Goal: Task Accomplishment & Management: Manage account settings

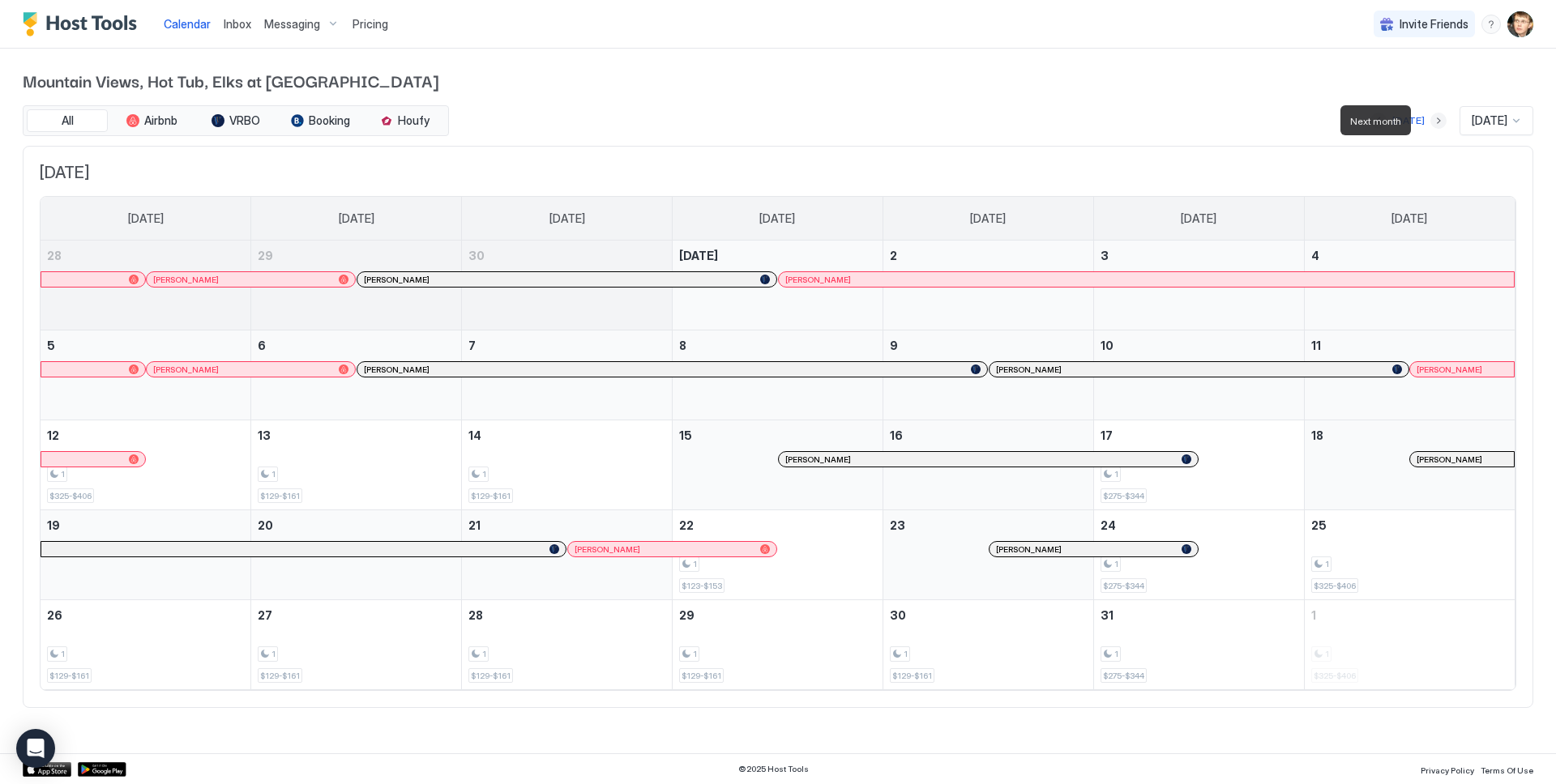
click at [1430, 123] on button "Next month" at bounding box center [1438, 120] width 16 height 16
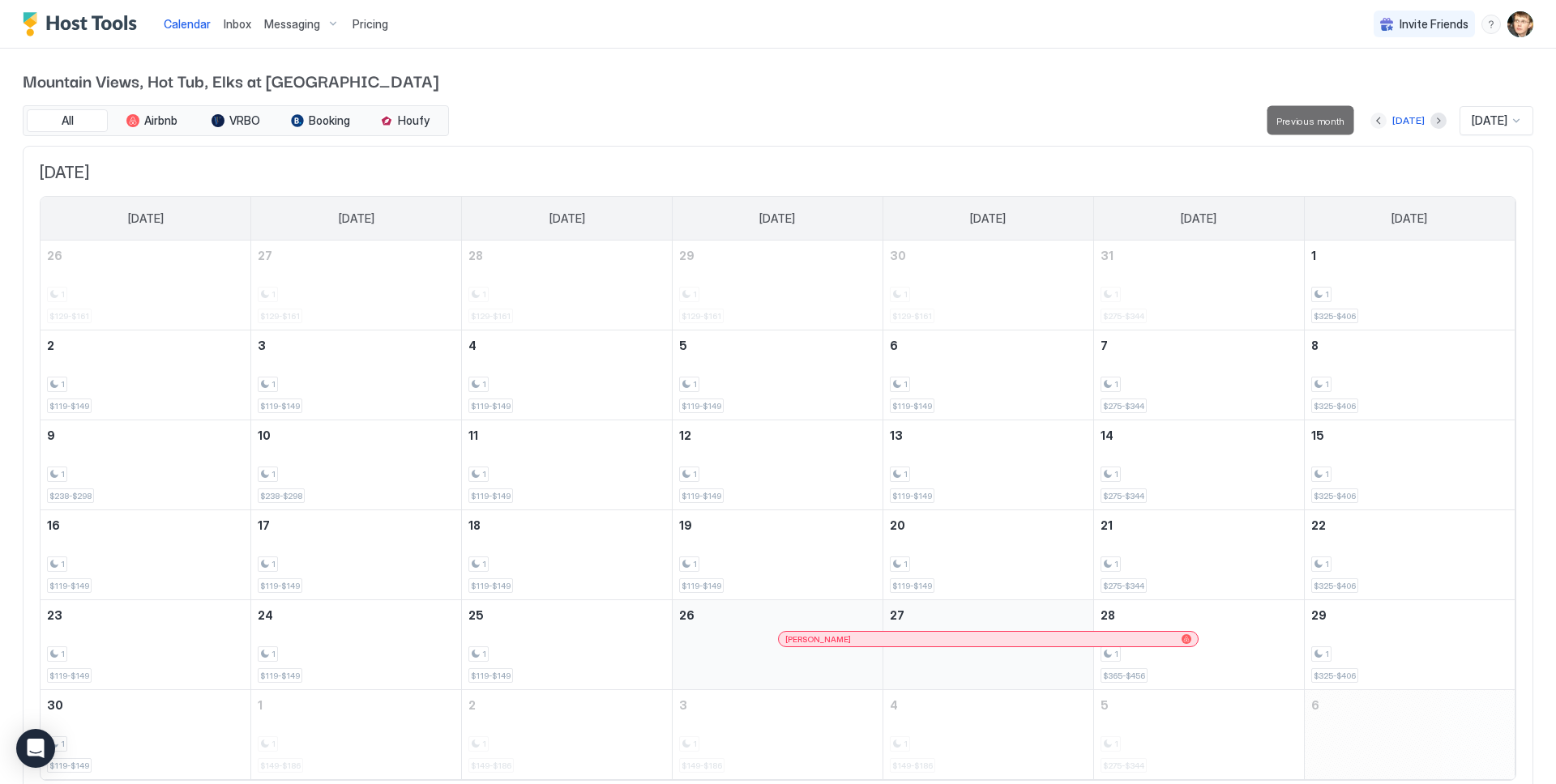
click at [1372, 121] on button "Previous month" at bounding box center [1378, 120] width 16 height 16
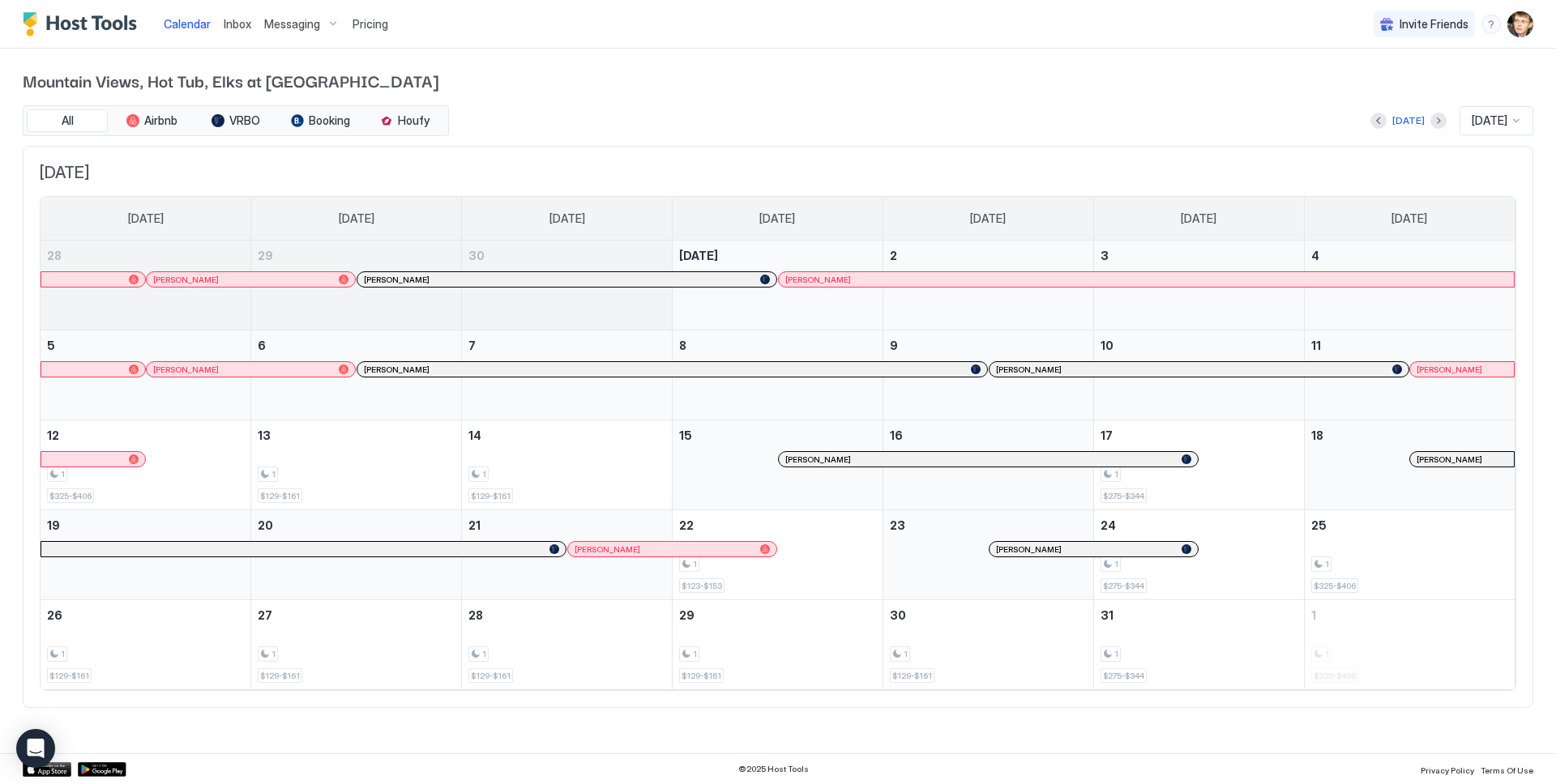
click at [383, 21] on span "Pricing" at bounding box center [370, 24] width 35 height 15
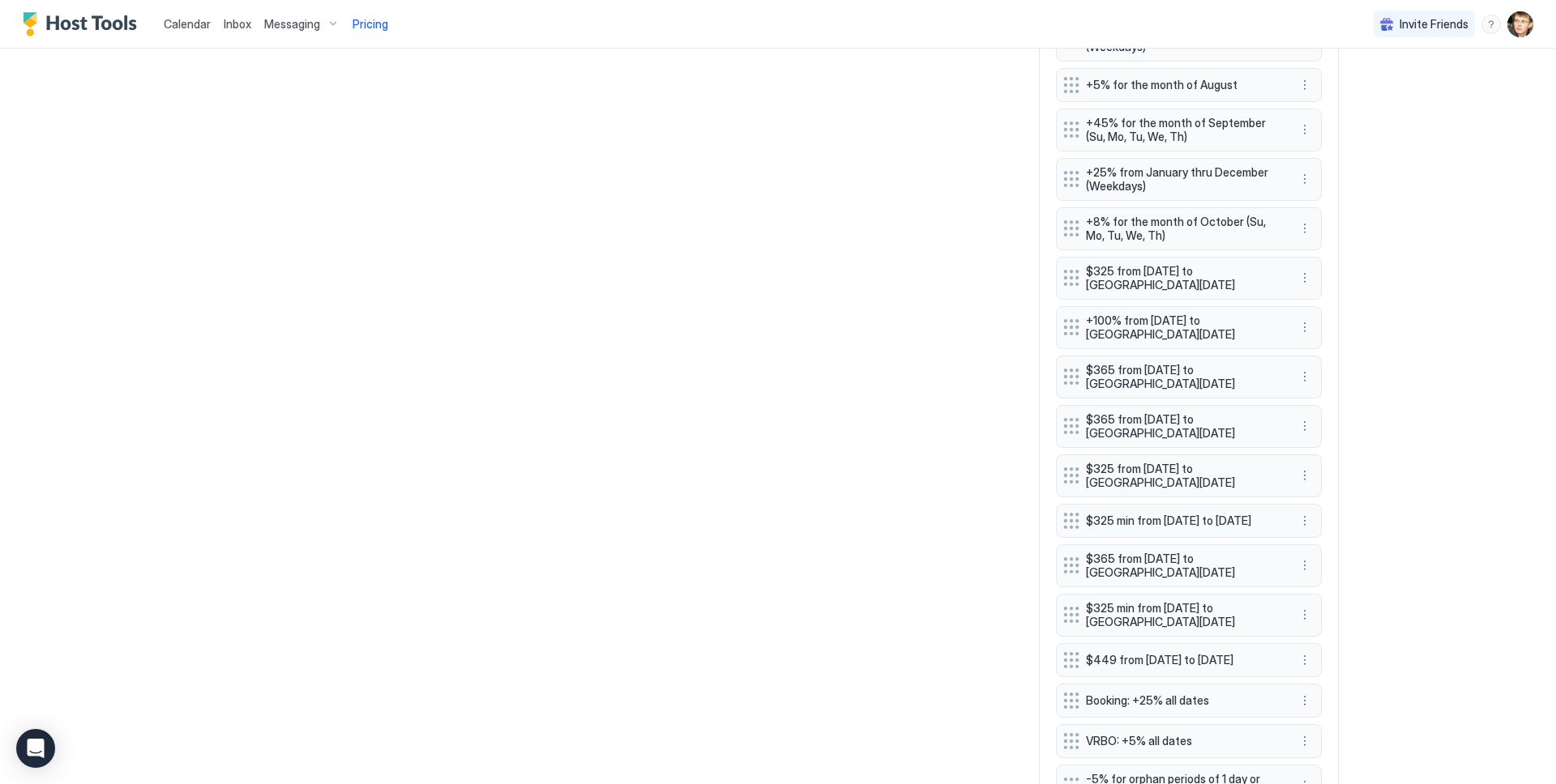
scroll to position [1227, 0]
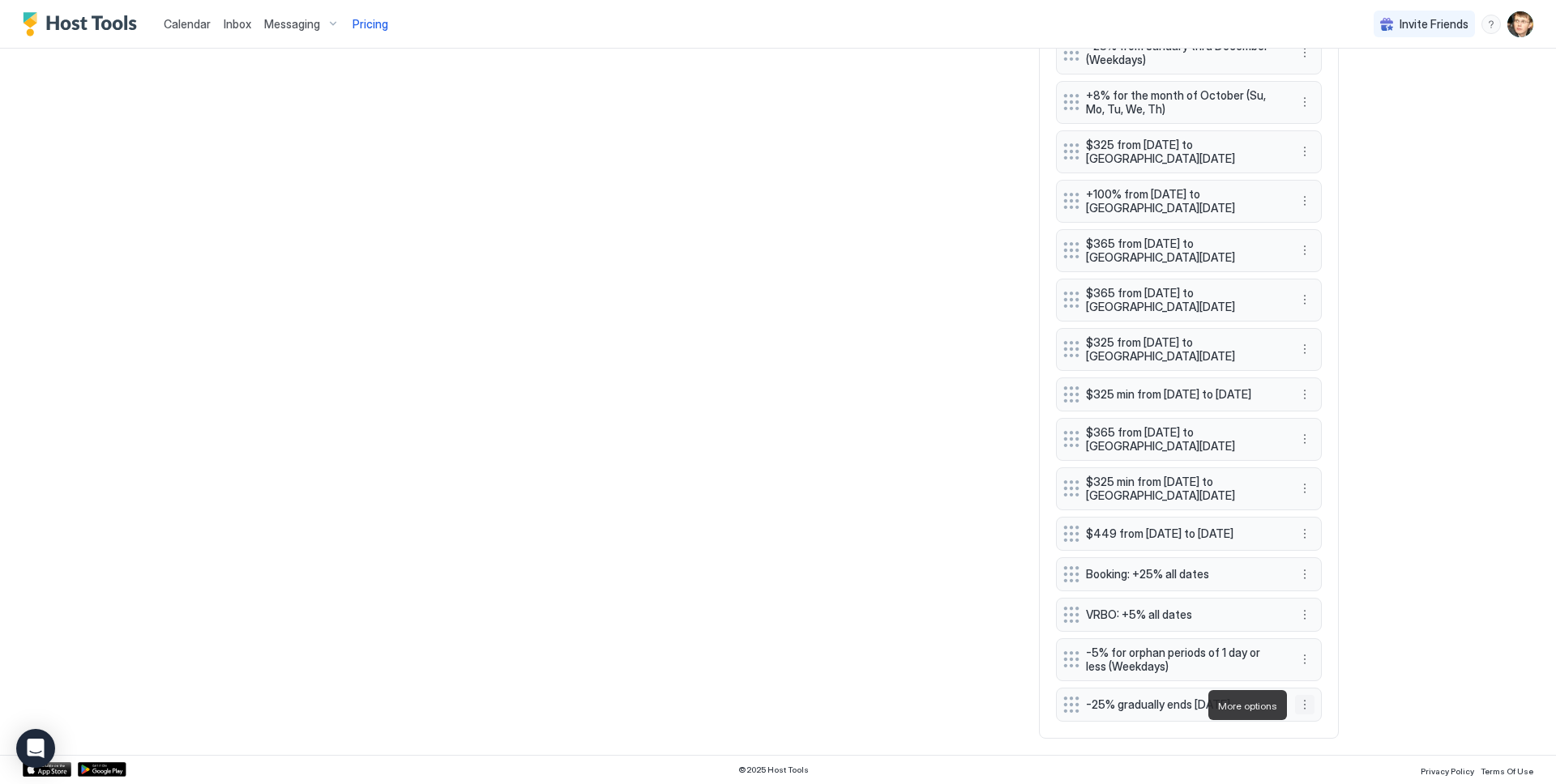
click at [1307, 698] on button "More options" at bounding box center [1305, 704] width 20 height 20
click at [1310, 630] on div "Edit" at bounding box center [1320, 629] width 35 height 12
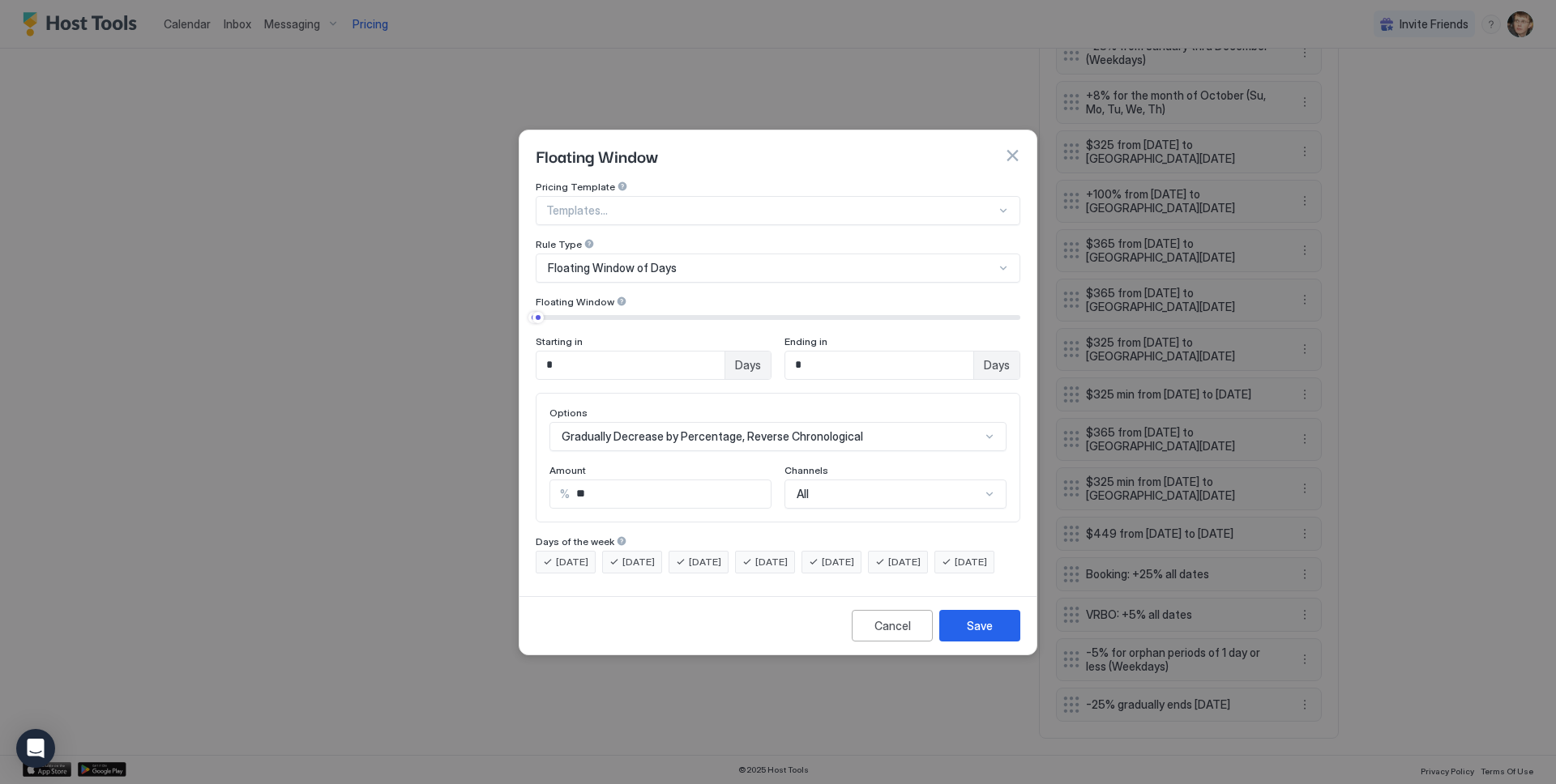
click at [666, 487] on input "**" at bounding box center [670, 494] width 201 height 28
type input "*"
type input "**"
click at [989, 634] on div "Save" at bounding box center [979, 625] width 26 height 17
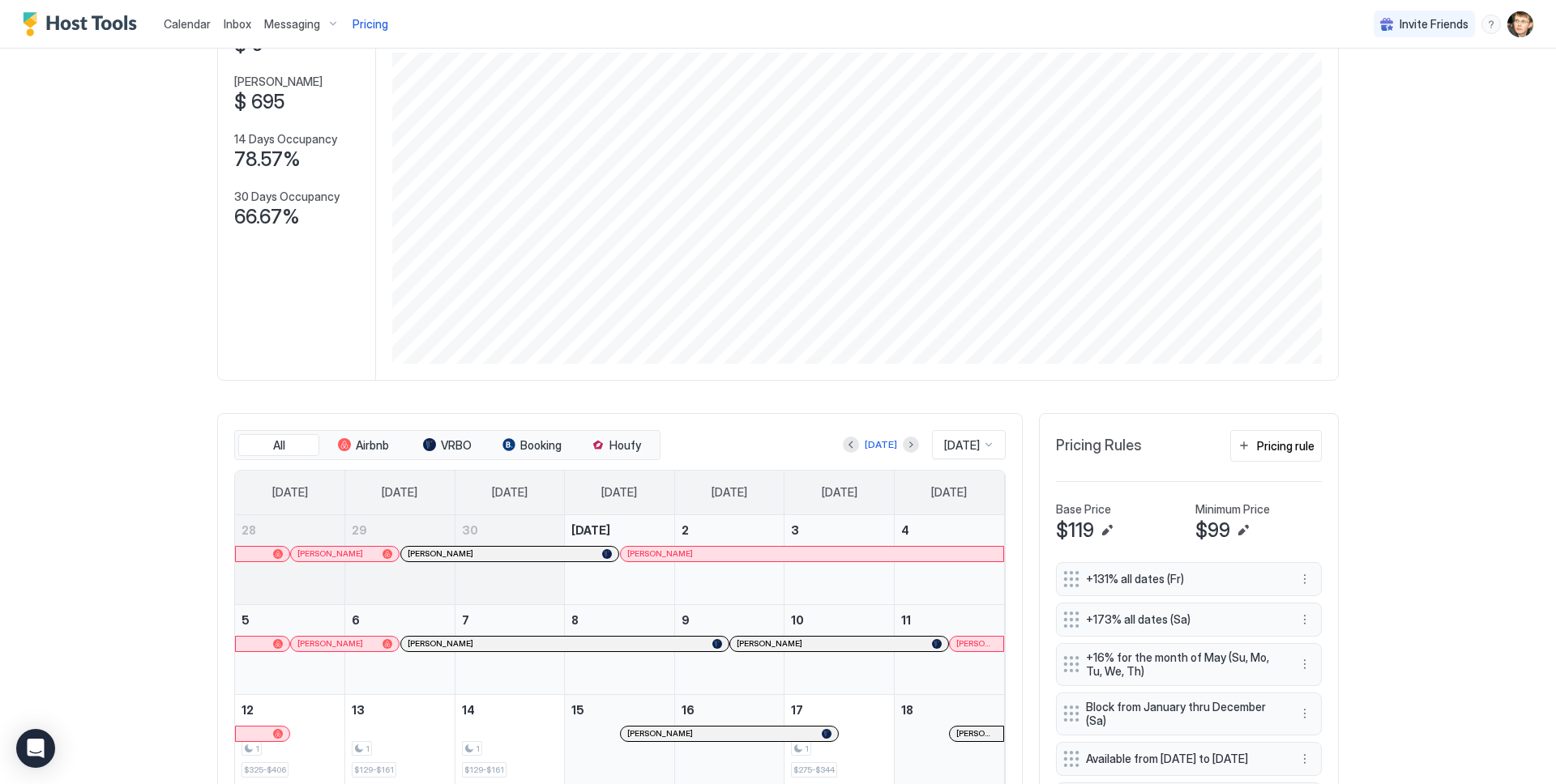
scroll to position [53, 0]
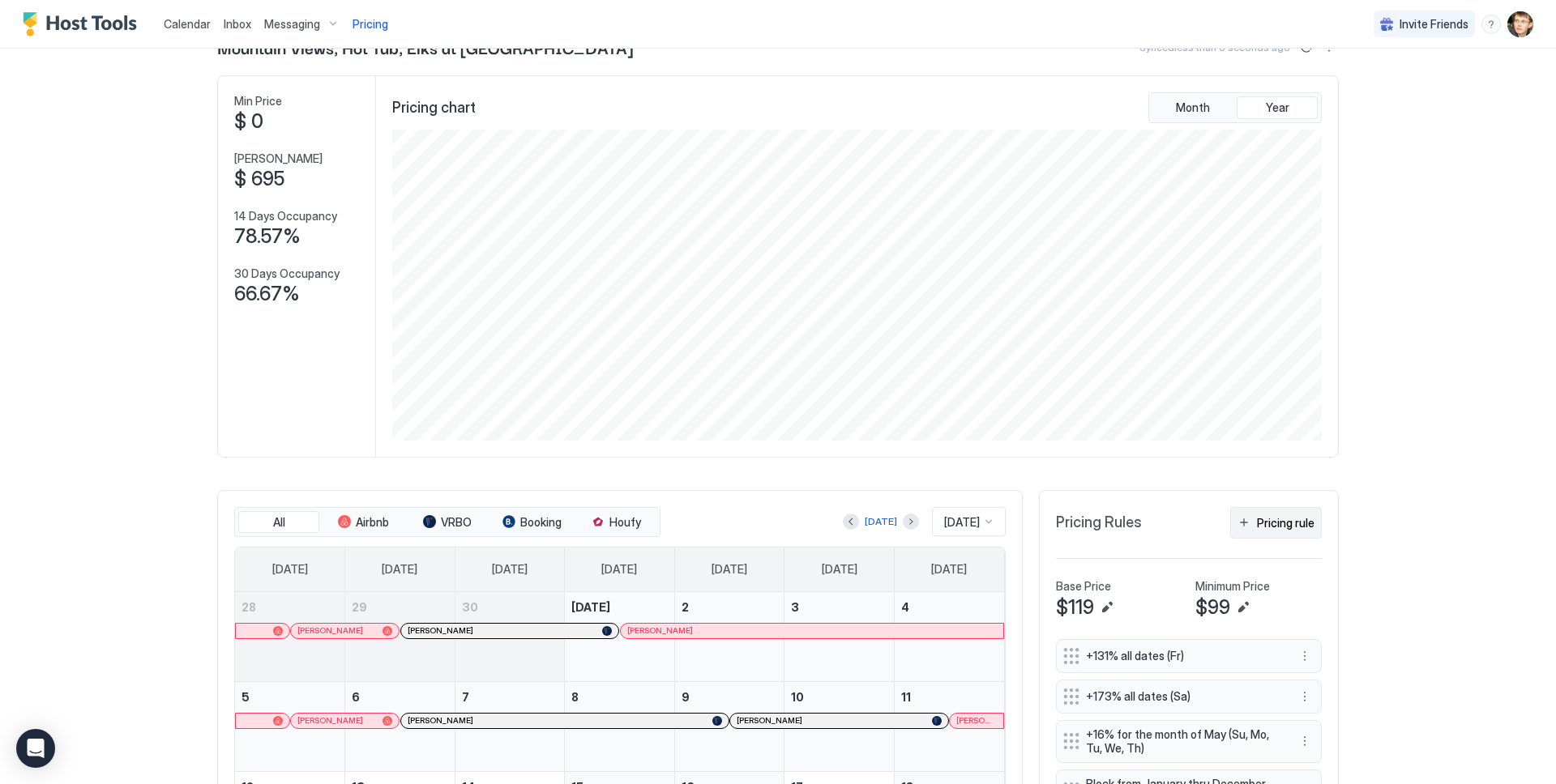
click at [1264, 528] on div "Pricing rule" at bounding box center [1285, 522] width 57 height 17
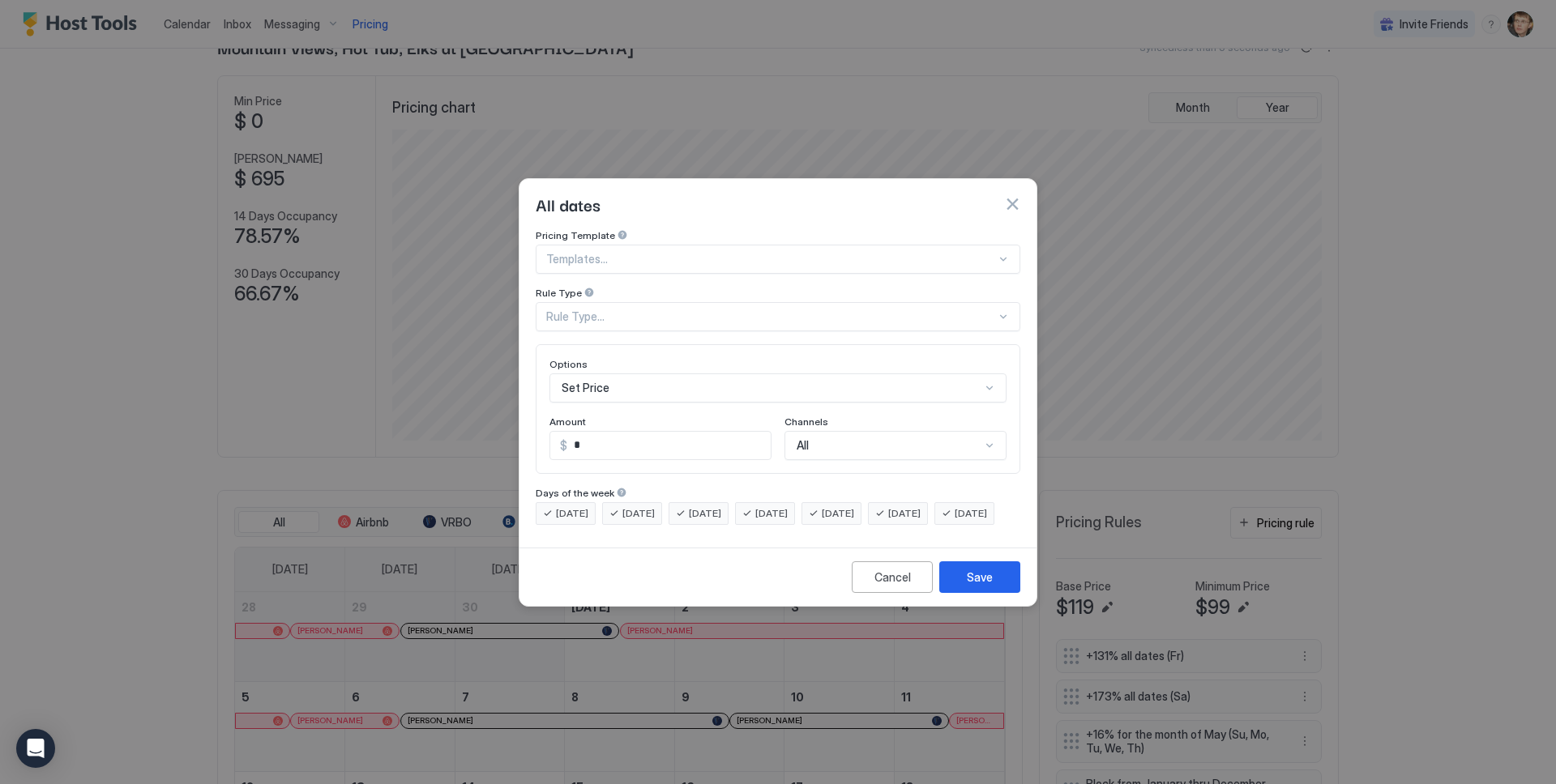
click at [697, 252] on div at bounding box center [771, 259] width 450 height 15
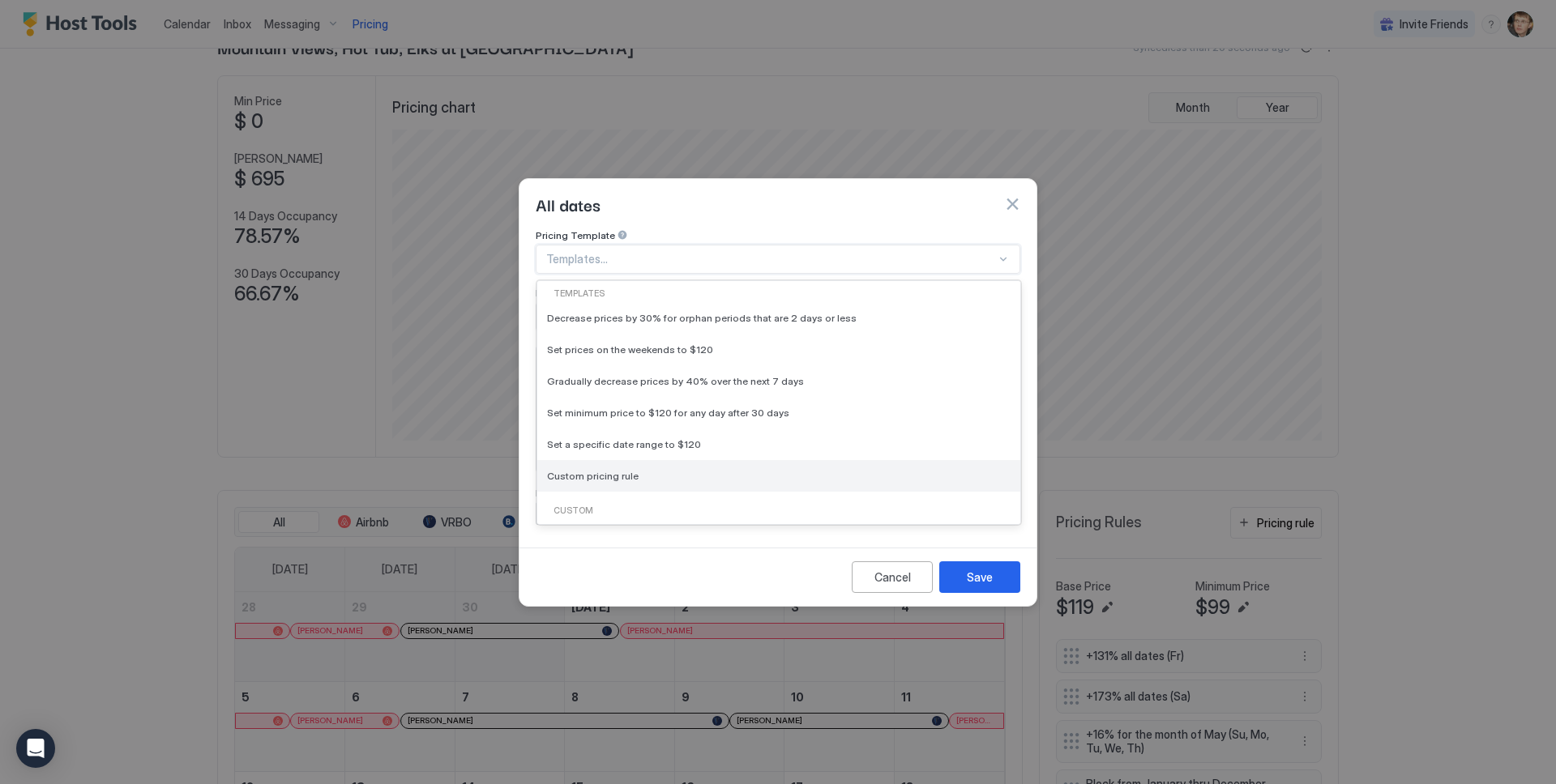
click at [658, 470] on div "Custom pricing rule" at bounding box center [778, 476] width 464 height 12
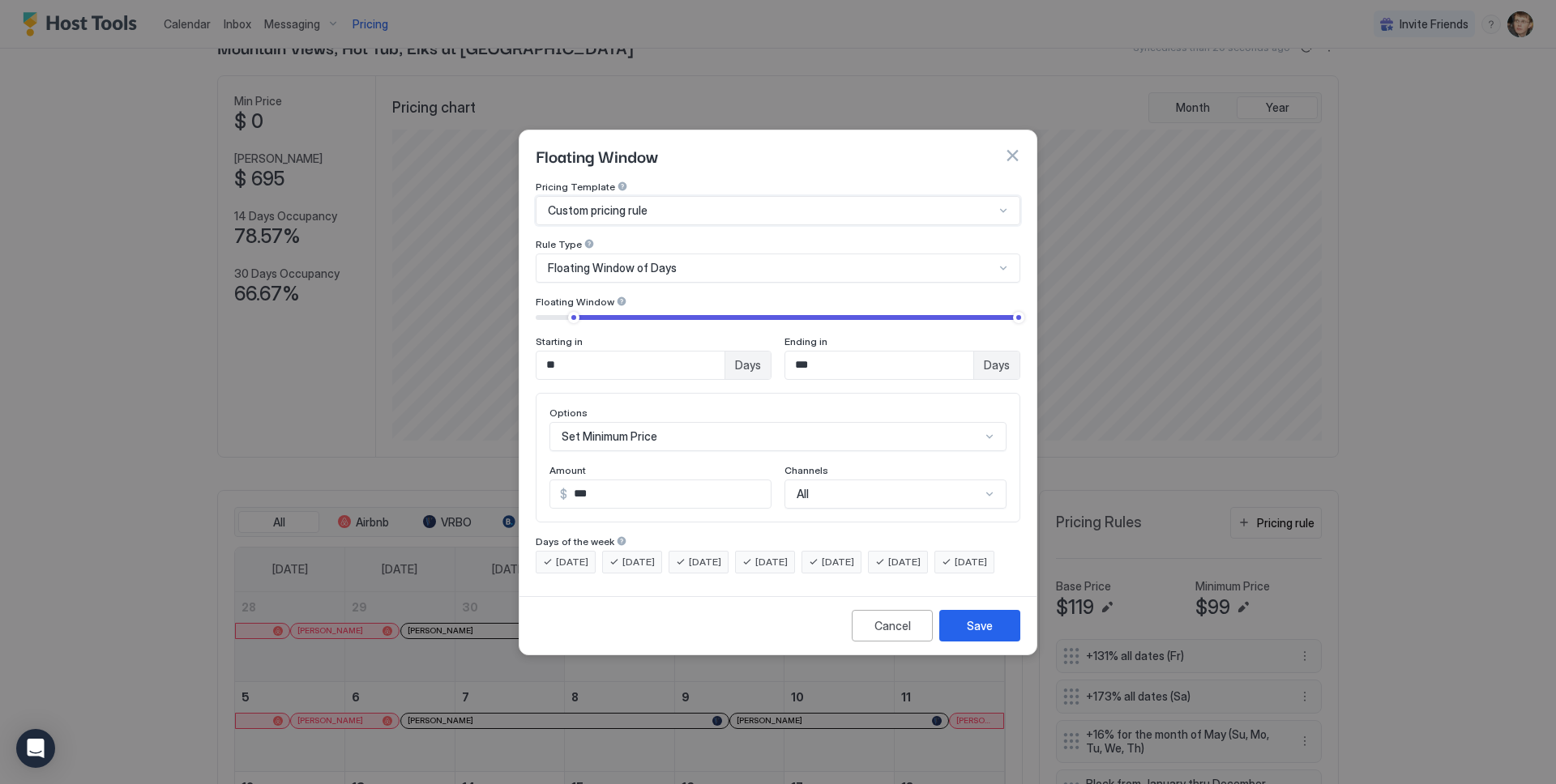
click at [681, 261] on div "Floating Window of Days" at bounding box center [772, 268] width 447 height 15
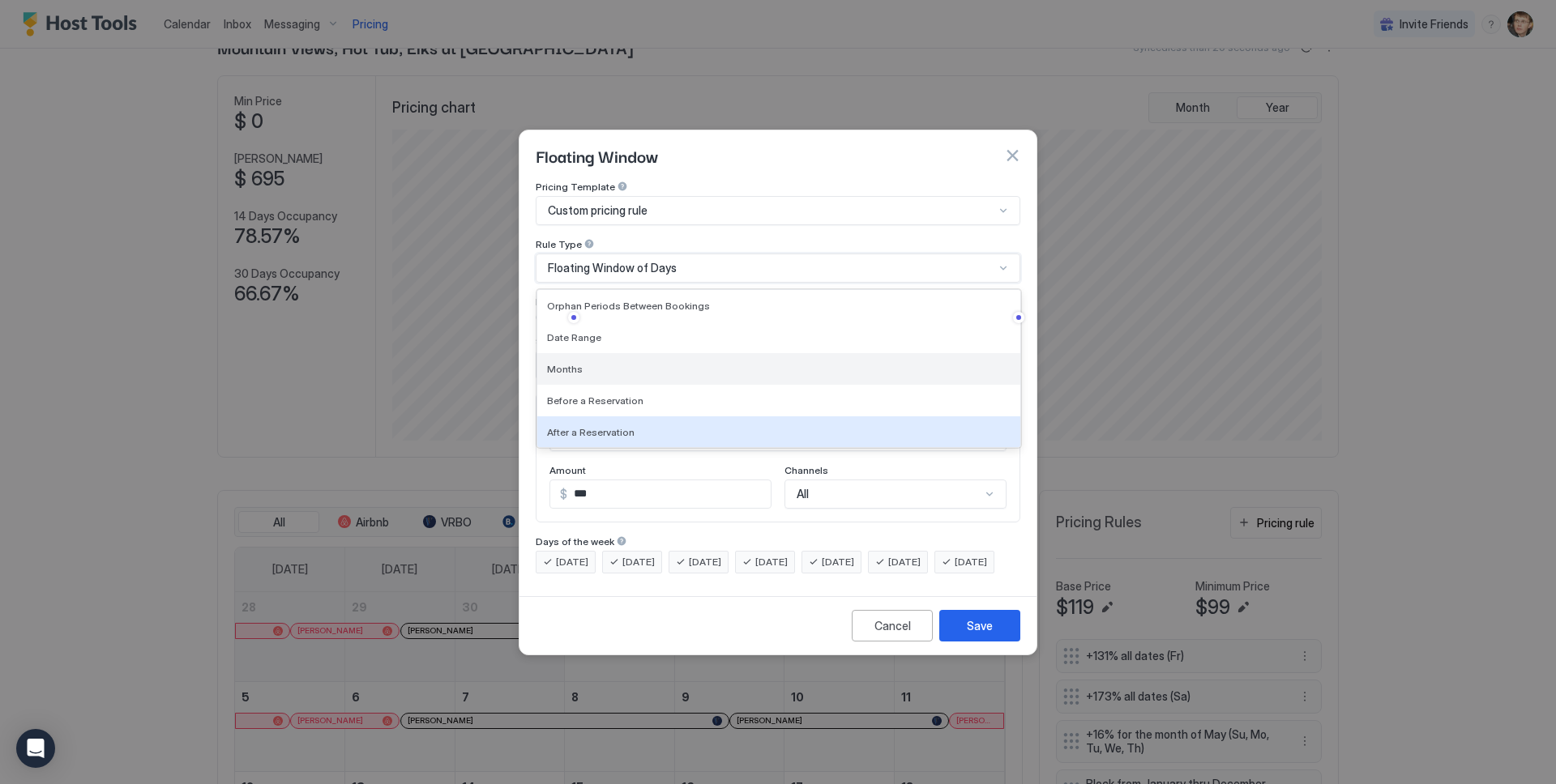
scroll to position [0, 0]
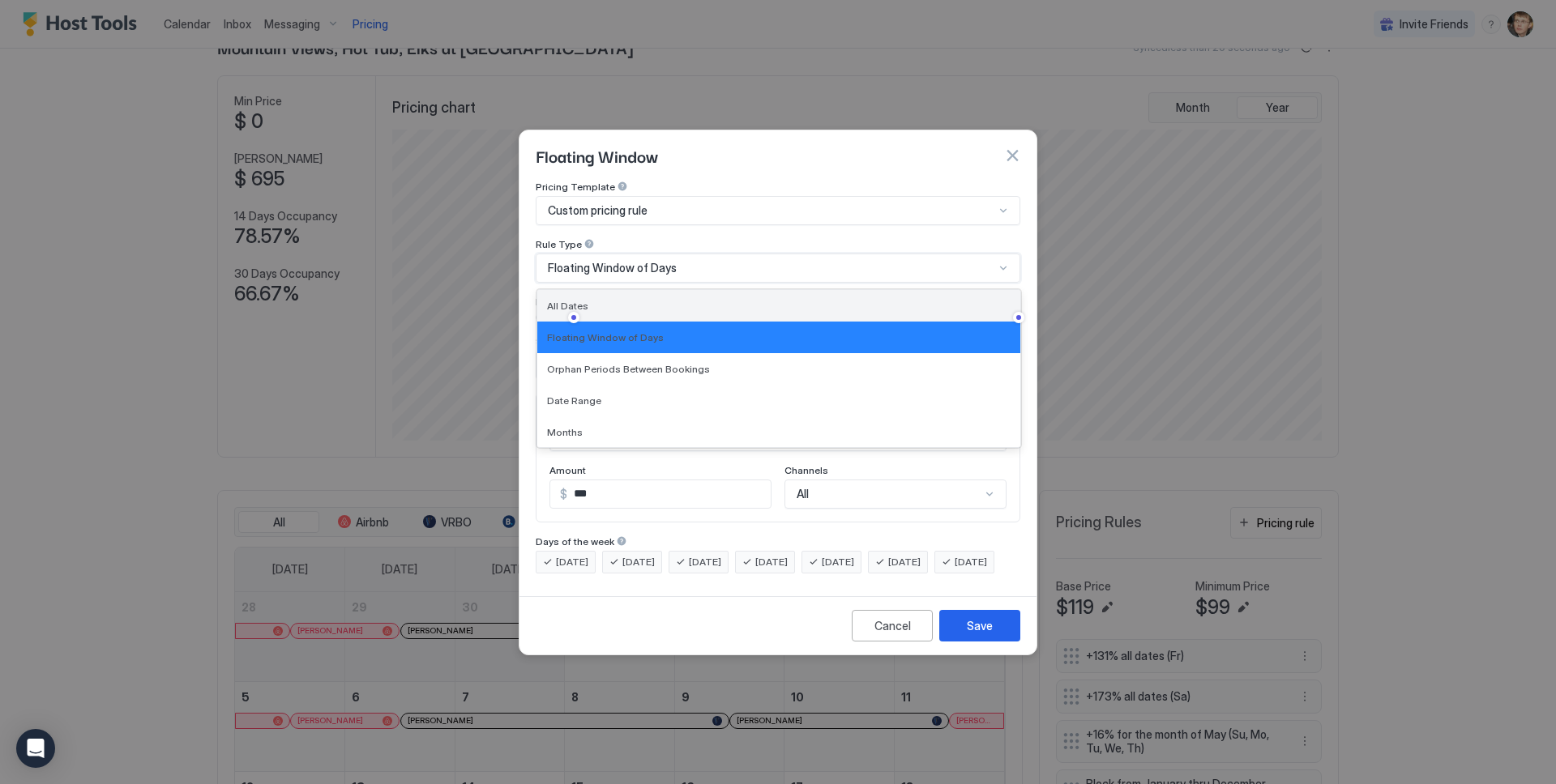
click at [620, 300] on div "All Dates" at bounding box center [778, 306] width 464 height 12
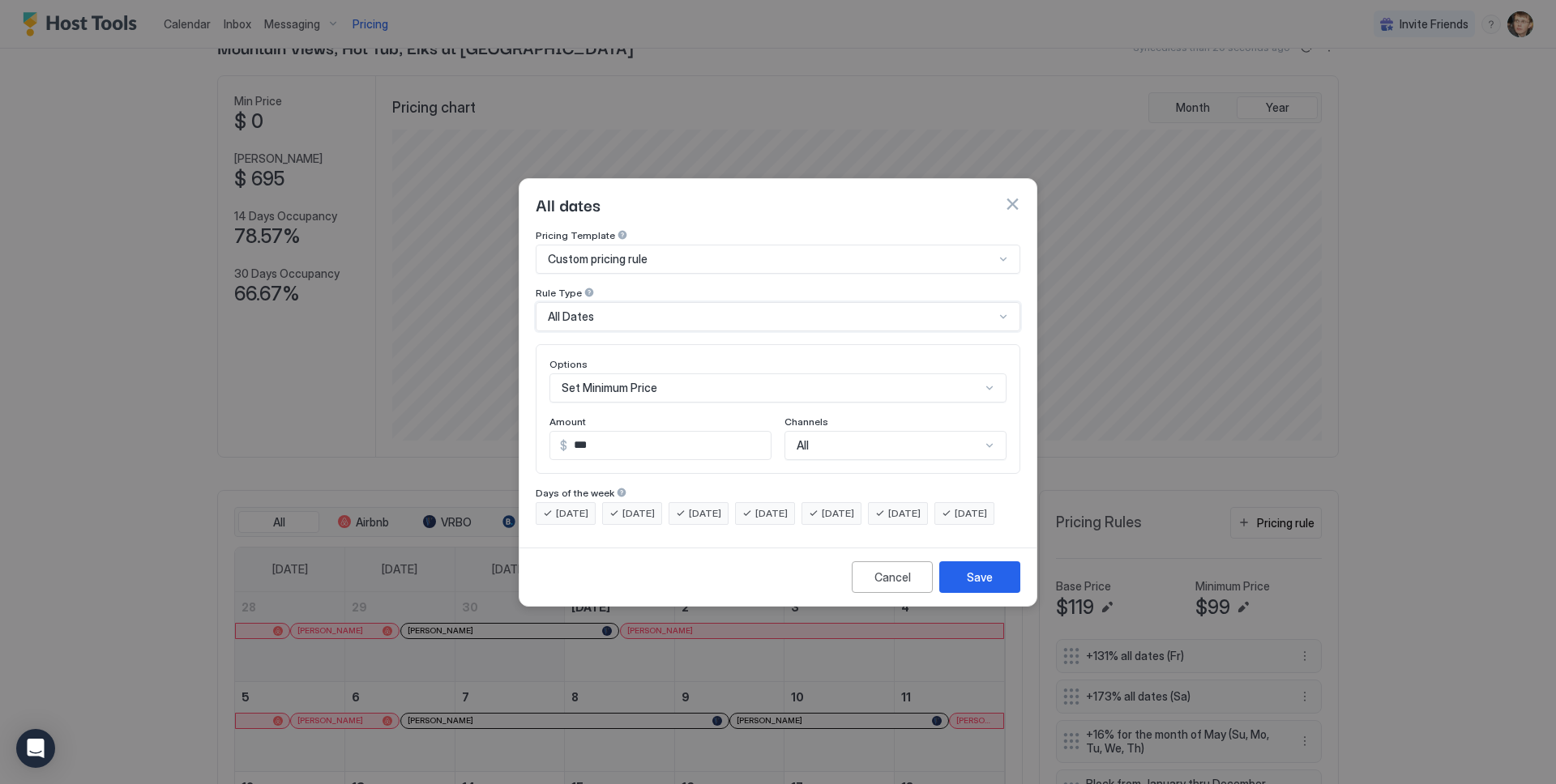
click at [696, 378] on div "Set Minimum Price" at bounding box center [778, 389] width 457 height 30
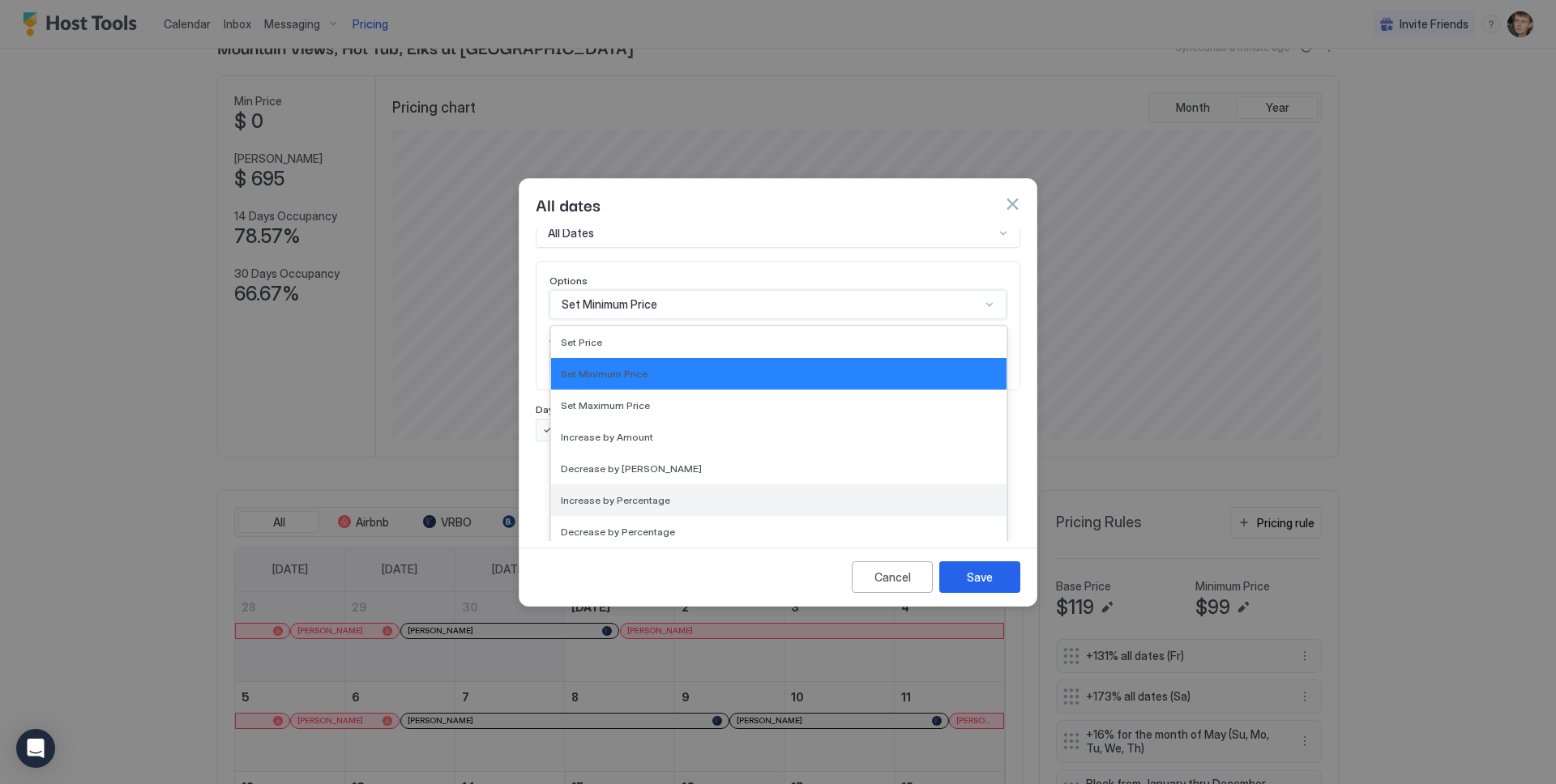
click at [674, 494] on div "Increase by Percentage" at bounding box center [778, 500] width 436 height 12
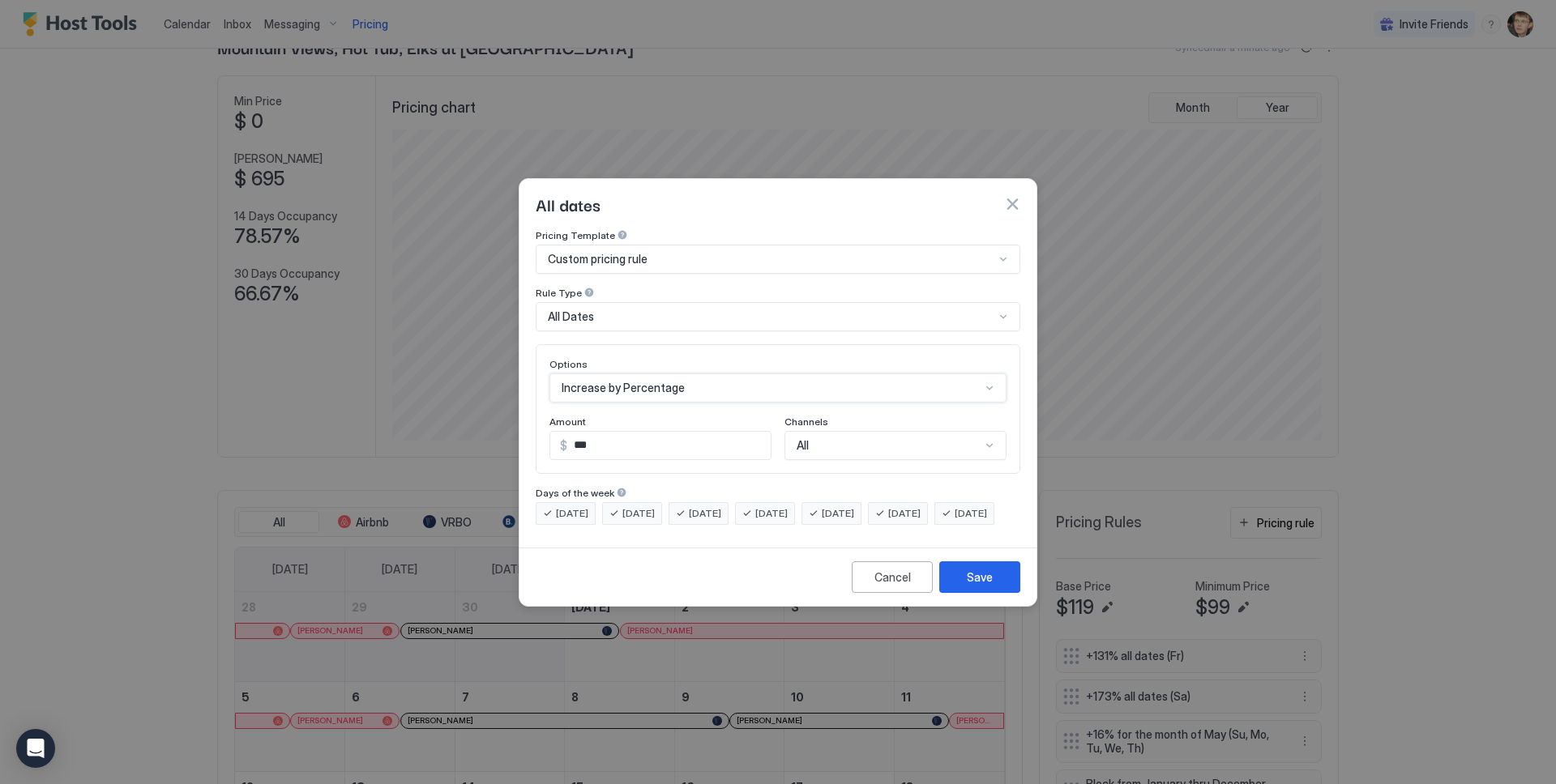
scroll to position [0, 0]
click at [679, 432] on input "***" at bounding box center [670, 446] width 201 height 28
type input "*"
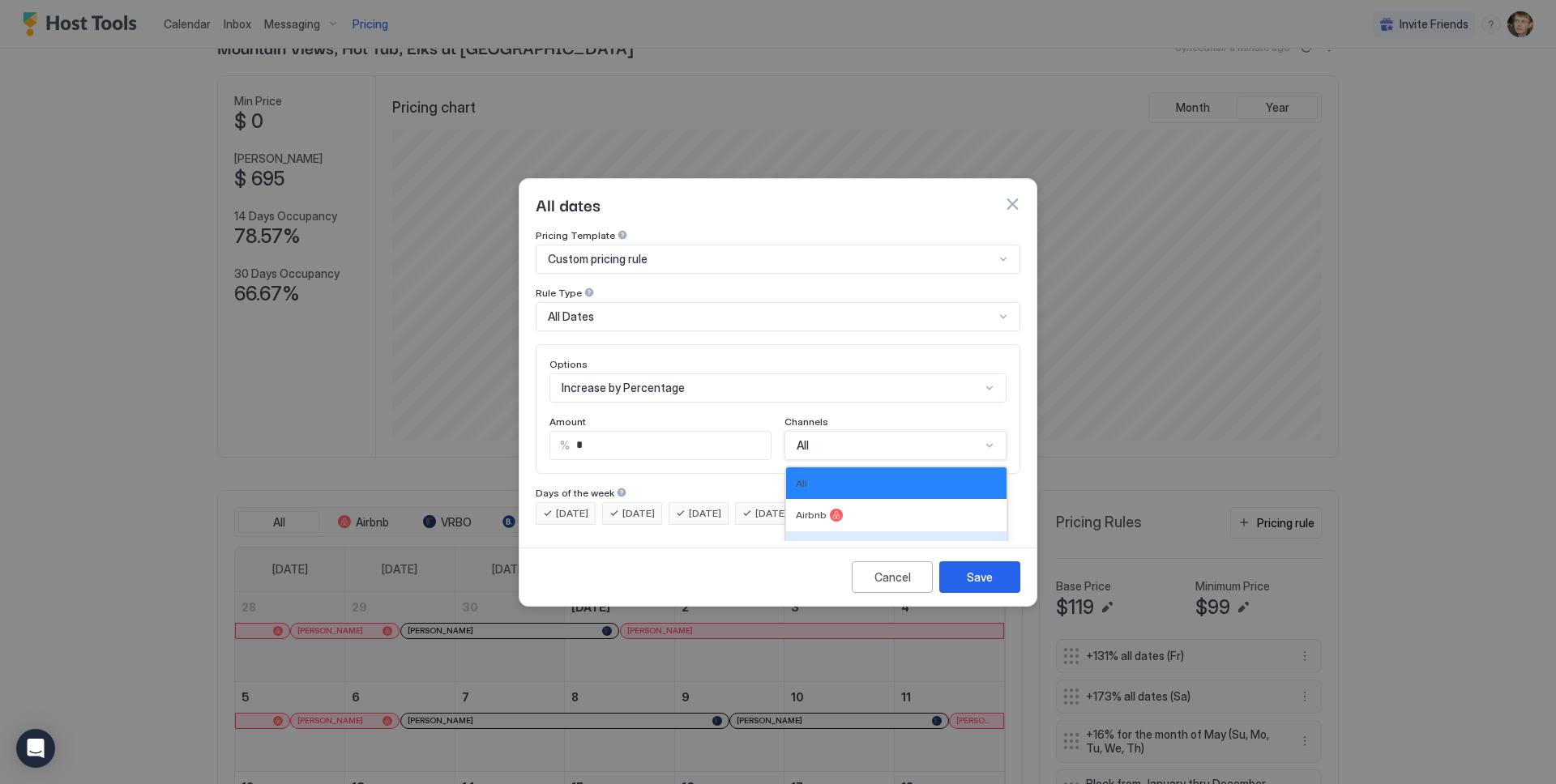
click at [854, 431] on div "VRBO, 3 of 6. 6 results available. Use Up and Down to choose options, press Ent…" at bounding box center [896, 446] width 222 height 30
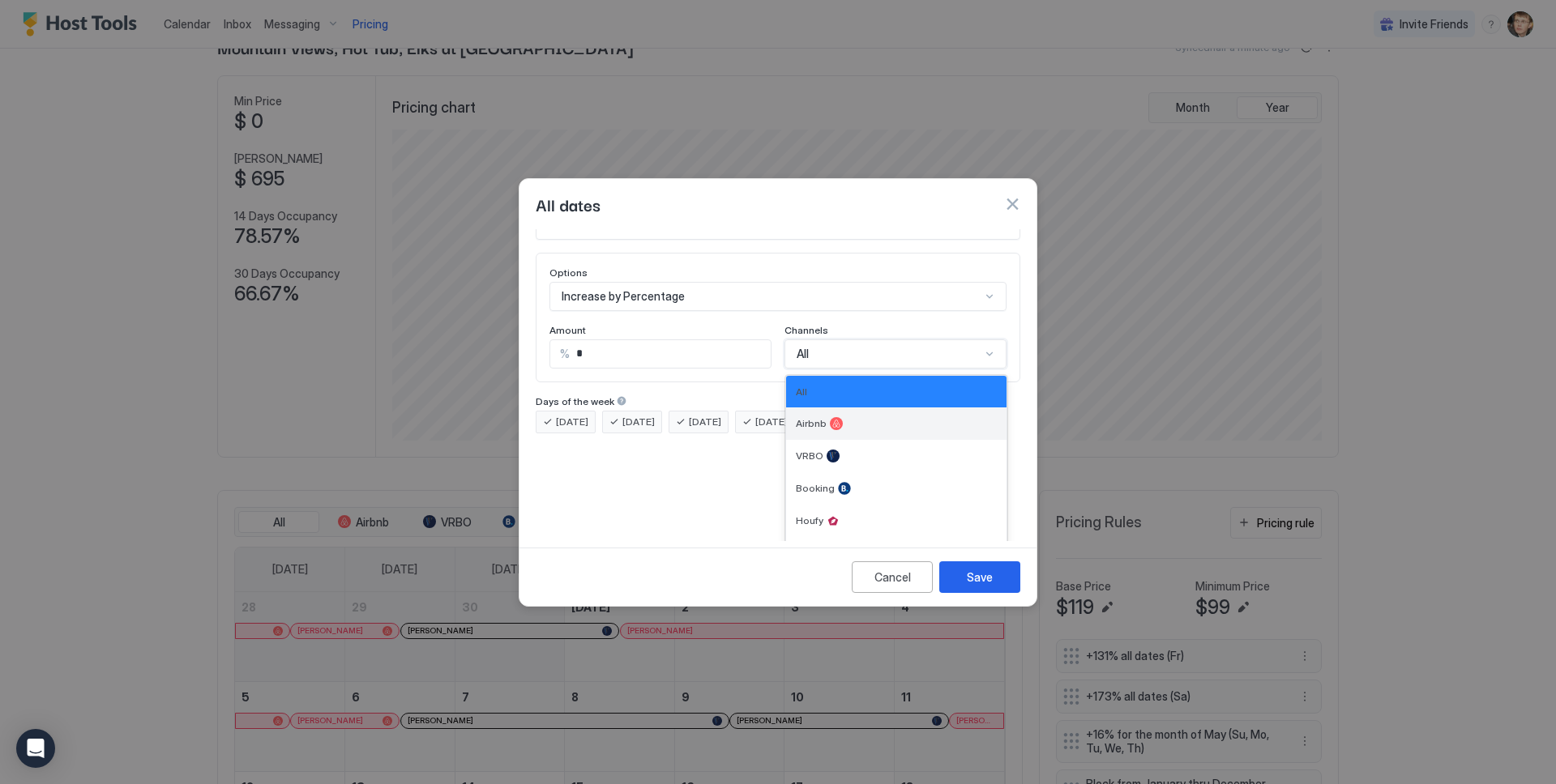
click at [813, 417] on span "Airbnb" at bounding box center [811, 423] width 31 height 12
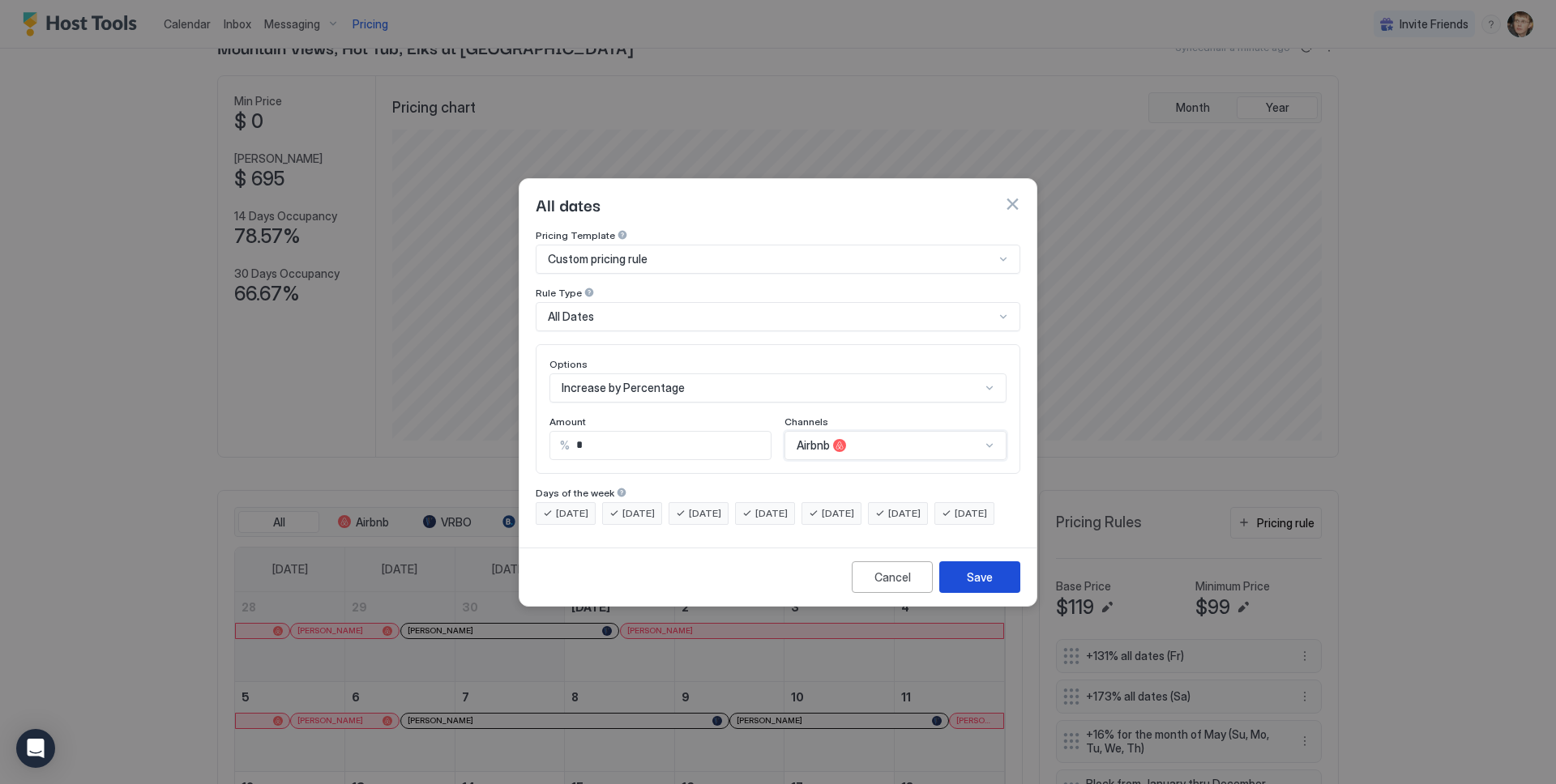
click at [956, 590] on button "Save" at bounding box center [979, 577] width 81 height 31
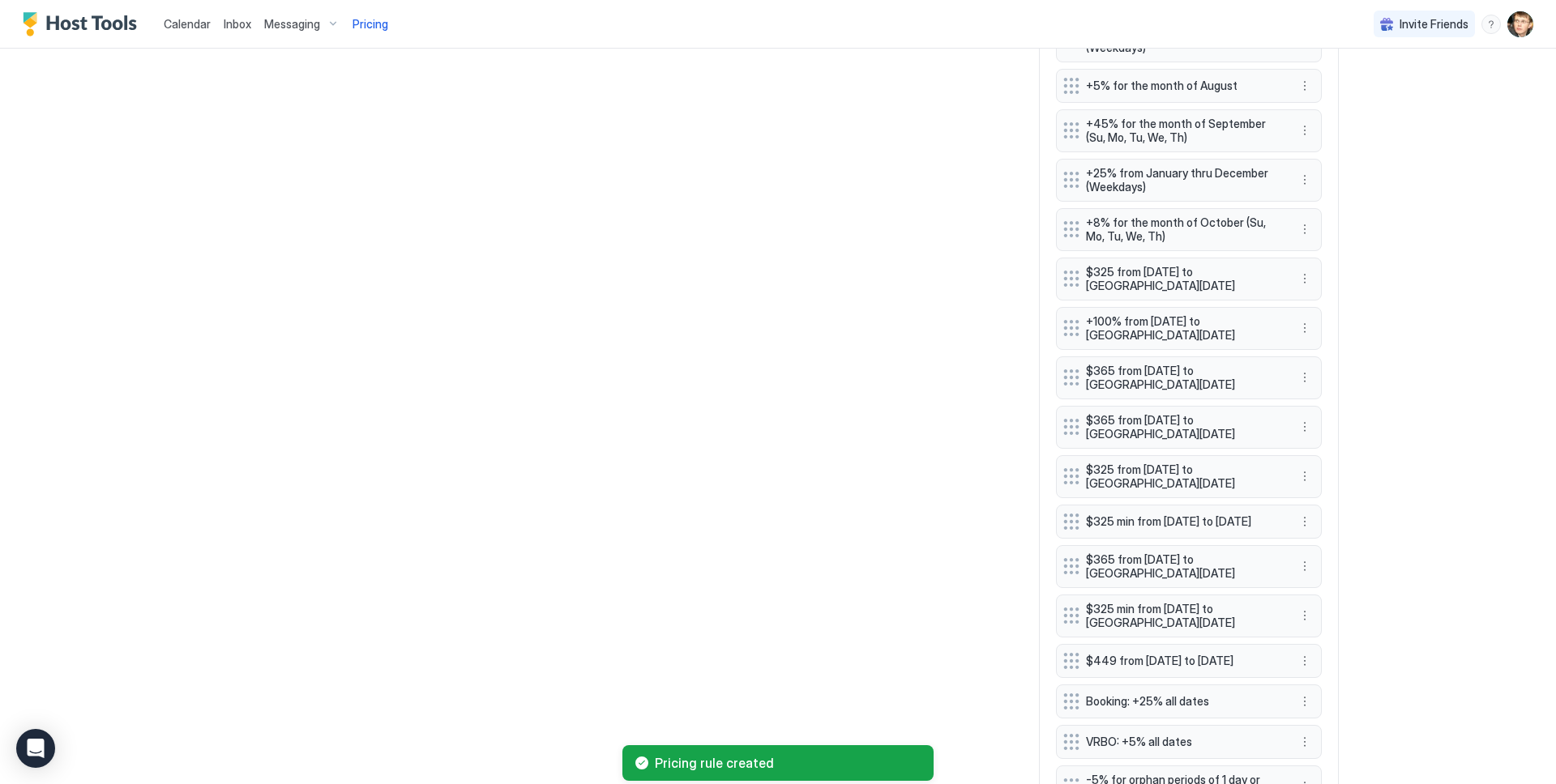
scroll to position [1267, 0]
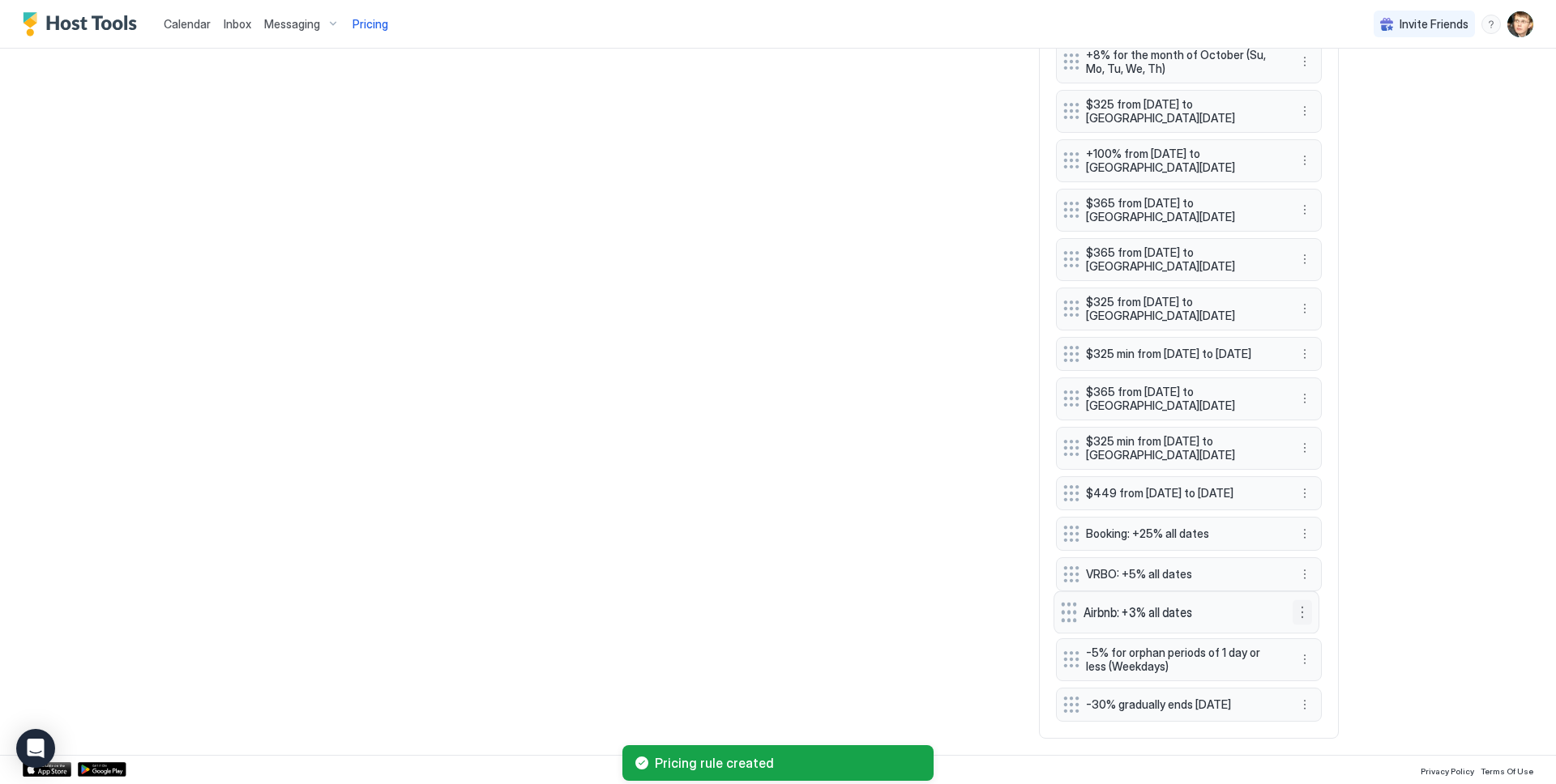
drag, startPoint x: 1307, startPoint y: 705, endPoint x: 1305, endPoint y: 612, distance: 93.0
click at [1305, 612] on button "More options" at bounding box center [1302, 611] width 20 height 25
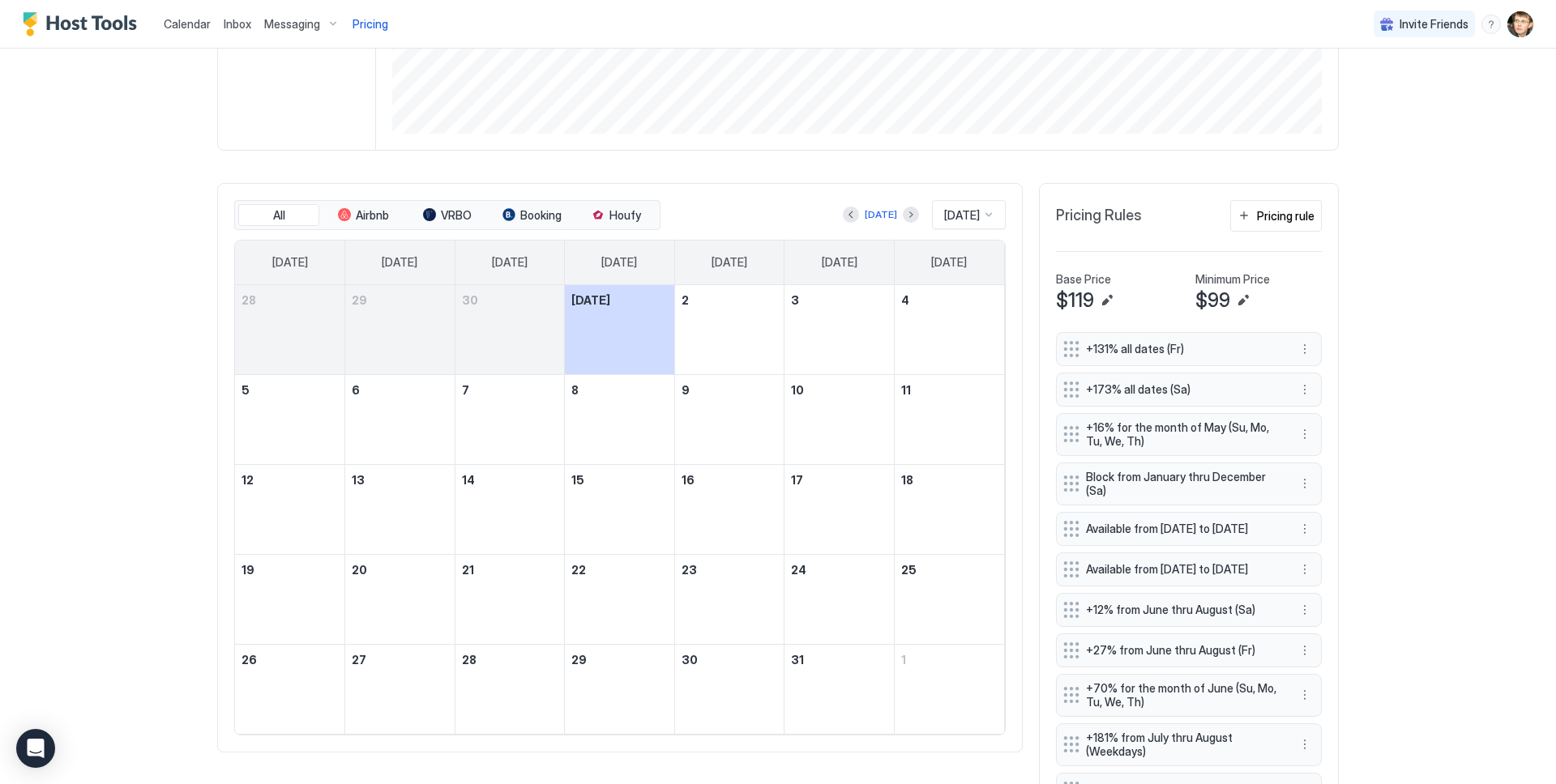
scroll to position [375, 0]
